Goal: Information Seeking & Learning: Stay updated

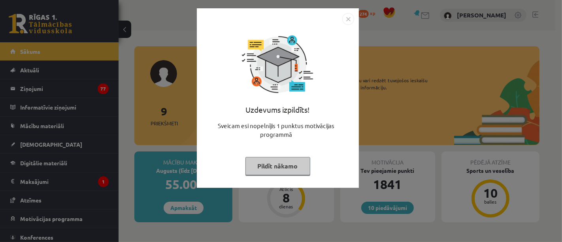
click at [277, 171] on button "Pildīt nākamo" at bounding box center [277, 166] width 65 height 18
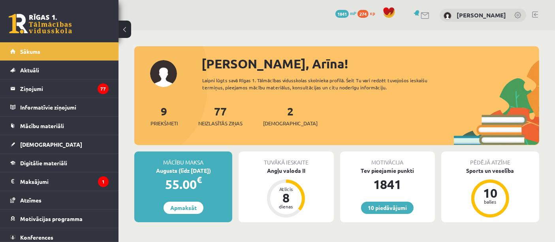
click at [223, 117] on div "77 Neizlasītās ziņas" at bounding box center [220, 115] width 44 height 24
click at [218, 129] on div "9 Priekšmeti 77 Neizlasītās ziņas 2 Ieskaites" at bounding box center [336, 124] width 405 height 42
click at [209, 124] on span "Neizlasītās ziņas" at bounding box center [220, 123] width 44 height 8
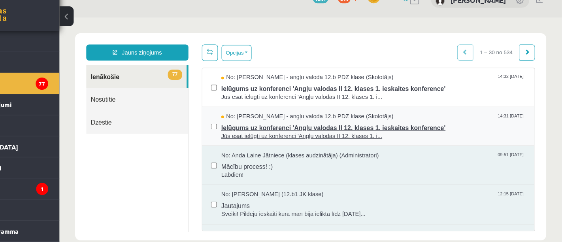
click at [306, 113] on span "Ielūgums uz konferenci 'Angļu valodas II 12. klases 1. ieskaites konference'" at bounding box center [336, 114] width 268 height 10
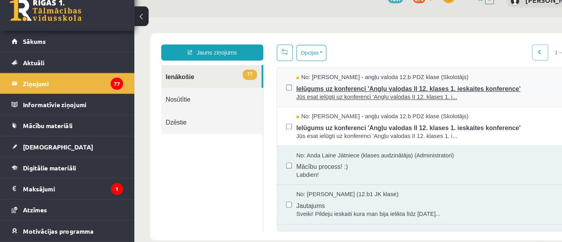
click at [300, 89] on span "Jūs esat ielūgti uz konferenci 'Angļu valodas II 12. klases 1. i..." at bounding box center [411, 88] width 268 height 8
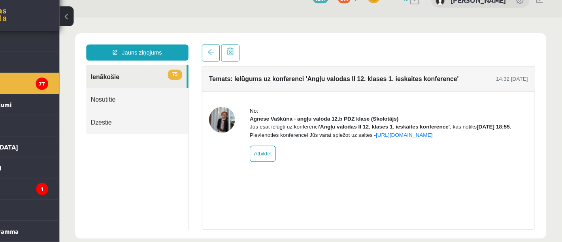
click at [73, 30] on div "0 Dāvanas 1841 mP 274 xp" at bounding box center [59, 21] width 119 height 42
click at [66, 26] on link at bounding box center [40, 24] width 63 height 20
